Goal: Information Seeking & Learning: Learn about a topic

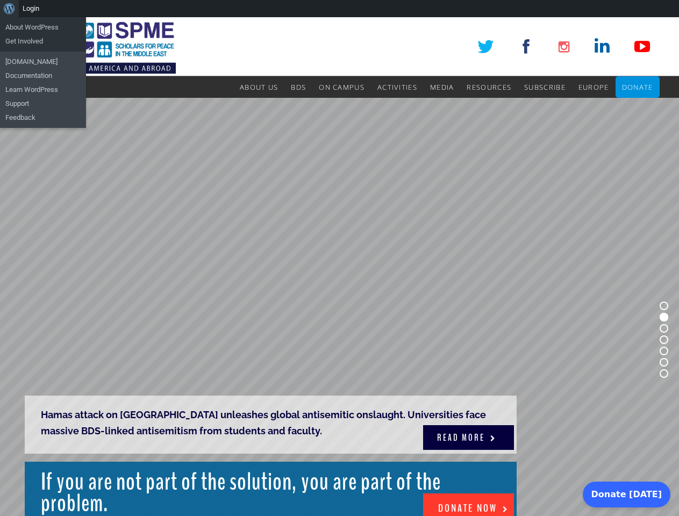
click at [339, 267] on rs-slide "Hamas attack on [GEOGRAPHIC_DATA] unleashes global antisemitic onslaught. Unive…" at bounding box center [339, 340] width 679 height 484
click at [339, 9] on div "About WordPress About WordPress Get Involved WordPress.org Documentation Learn …" at bounding box center [339, 8] width 679 height 17
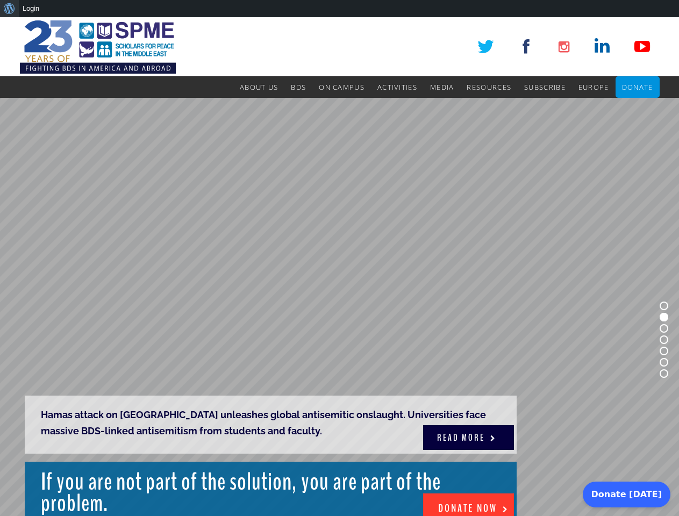
click at [339, 267] on rs-slide "Hamas attack on Gaza unleashes global antisemitic onslaught. Universities face …" at bounding box center [339, 340] width 679 height 484
click at [339, 307] on rs-slide "Hamas attack on Gaza unleashes global antisemitic onslaught. Universities face …" at bounding box center [339, 340] width 679 height 484
click at [664, 306] on rs-bullet at bounding box center [664, 306] width 9 height 9
